Goal: Task Accomplishment & Management: Complete application form

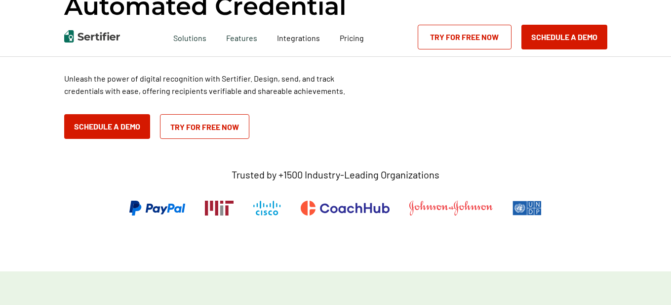
scroll to position [444, 0]
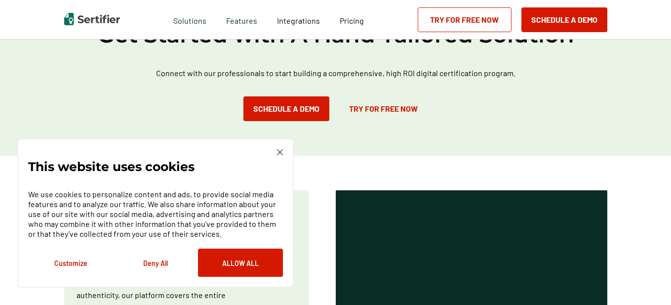
click at [229, 270] on button "Allow All" at bounding box center [240, 262] width 85 height 28
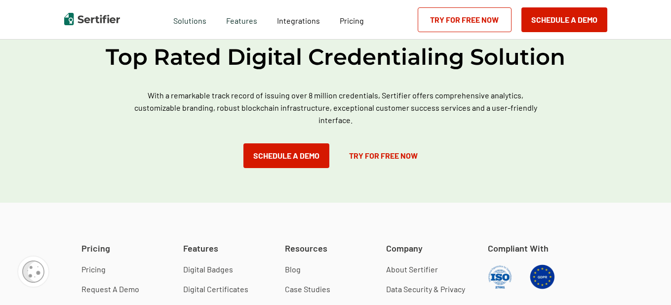
scroll to position [2824, 0]
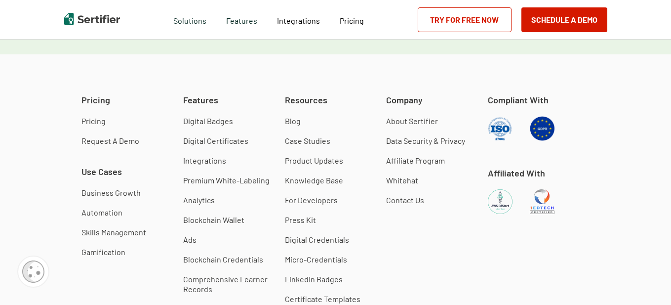
click at [409, 201] on link "Contact Us" at bounding box center [405, 200] width 38 height 10
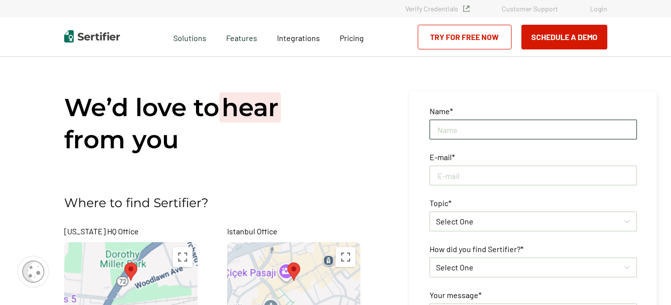
click at [487, 126] on input "text" at bounding box center [532, 129] width 207 height 20
paste input "[PERSON_NAME]"
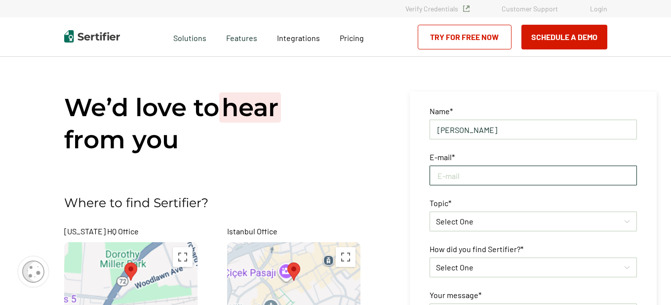
type input "[PERSON_NAME]"
click at [466, 181] on input "text" at bounding box center [532, 175] width 207 height 20
paste input "[PERSON_NAME][EMAIL_ADDRESS][DOMAIN_NAME]"
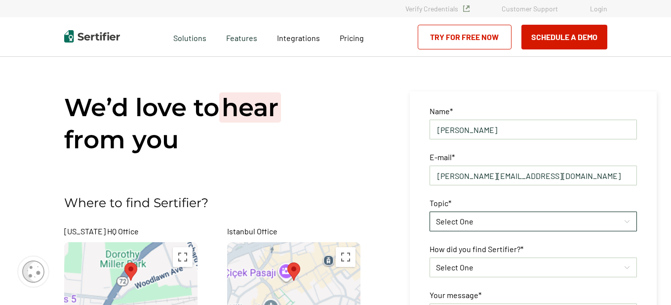
type input "[PERSON_NAME][EMAIL_ADDRESS][DOMAIN_NAME]"
click at [454, 220] on span "Select One" at bounding box center [455, 220] width 38 height 9
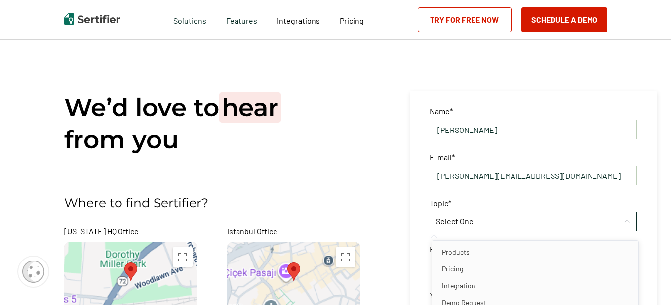
scroll to position [148, 0]
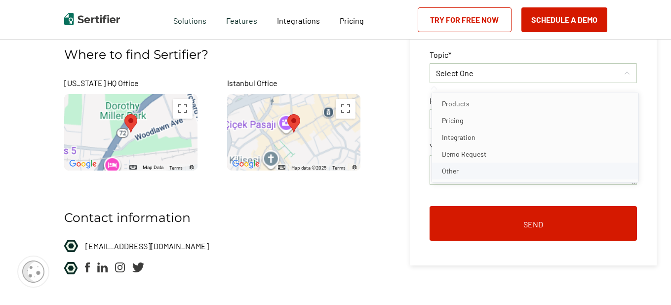
click at [460, 166] on li "Other" at bounding box center [535, 170] width 206 height 17
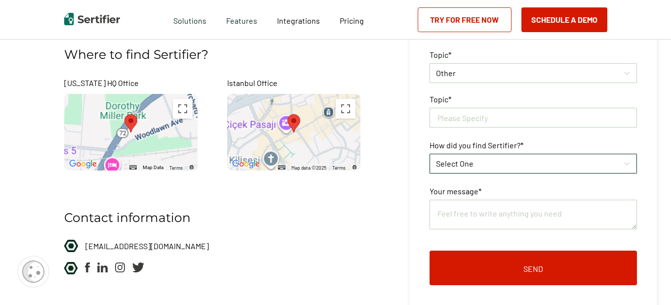
click at [458, 160] on span "Select One" at bounding box center [455, 162] width 38 height 9
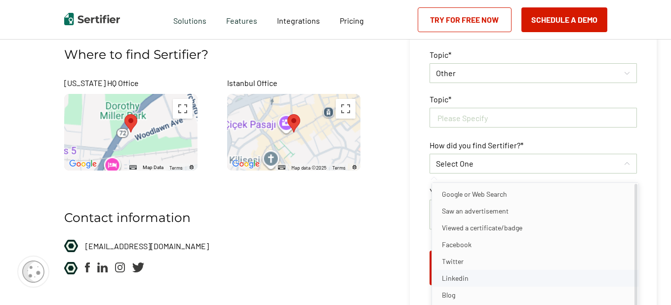
click at [465, 281] on span "Linkedin" at bounding box center [455, 277] width 27 height 8
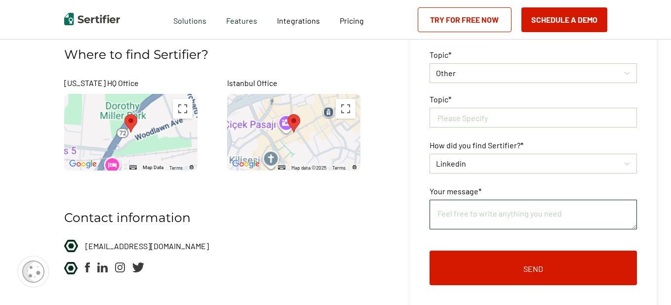
click at [459, 214] on textarea at bounding box center [532, 214] width 207 height 30
paste textarea ""I noticed Sertifier offers digital credentialing for organizations, streamlini…"
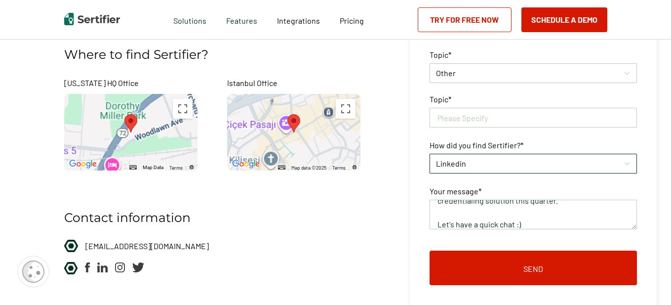
scroll to position [8, 0]
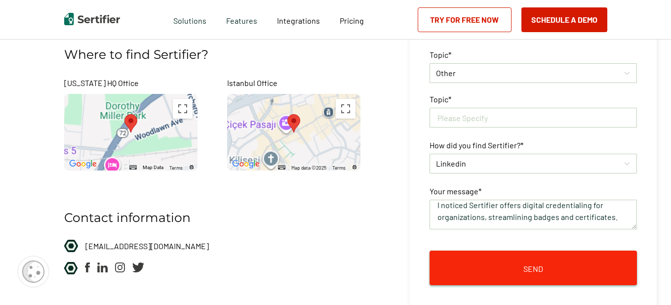
type textarea "I noticed Sertifier offers digital credentialing for organizations, streamlinin…"
click at [518, 267] on button "Send" at bounding box center [532, 267] width 207 height 35
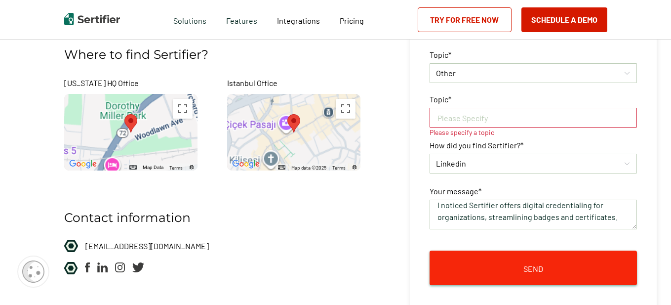
click at [528, 263] on button "Send" at bounding box center [532, 267] width 207 height 35
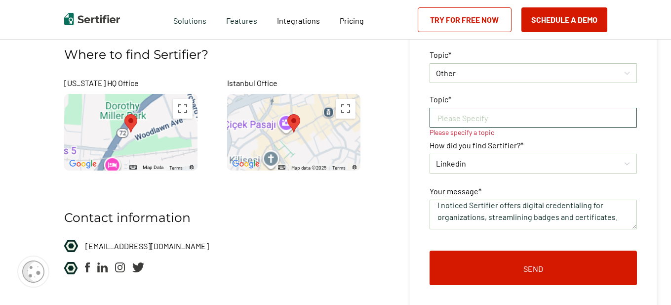
click at [463, 118] on input "text" at bounding box center [532, 118] width 207 height 20
paste input "Qualified Leads"
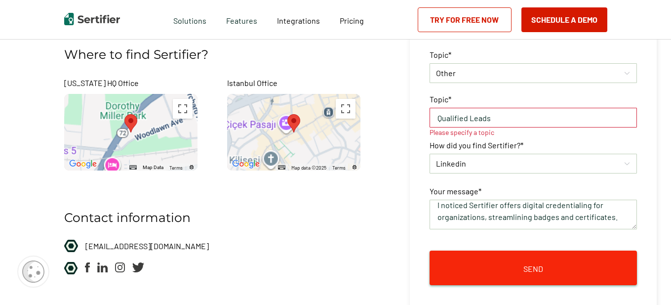
type input "Qualified Leads"
click at [512, 269] on button "Send" at bounding box center [532, 267] width 207 height 35
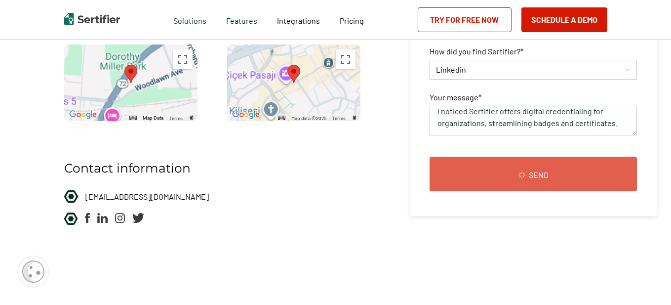
scroll to position [57, 0]
